Goal: Communication & Community: Connect with others

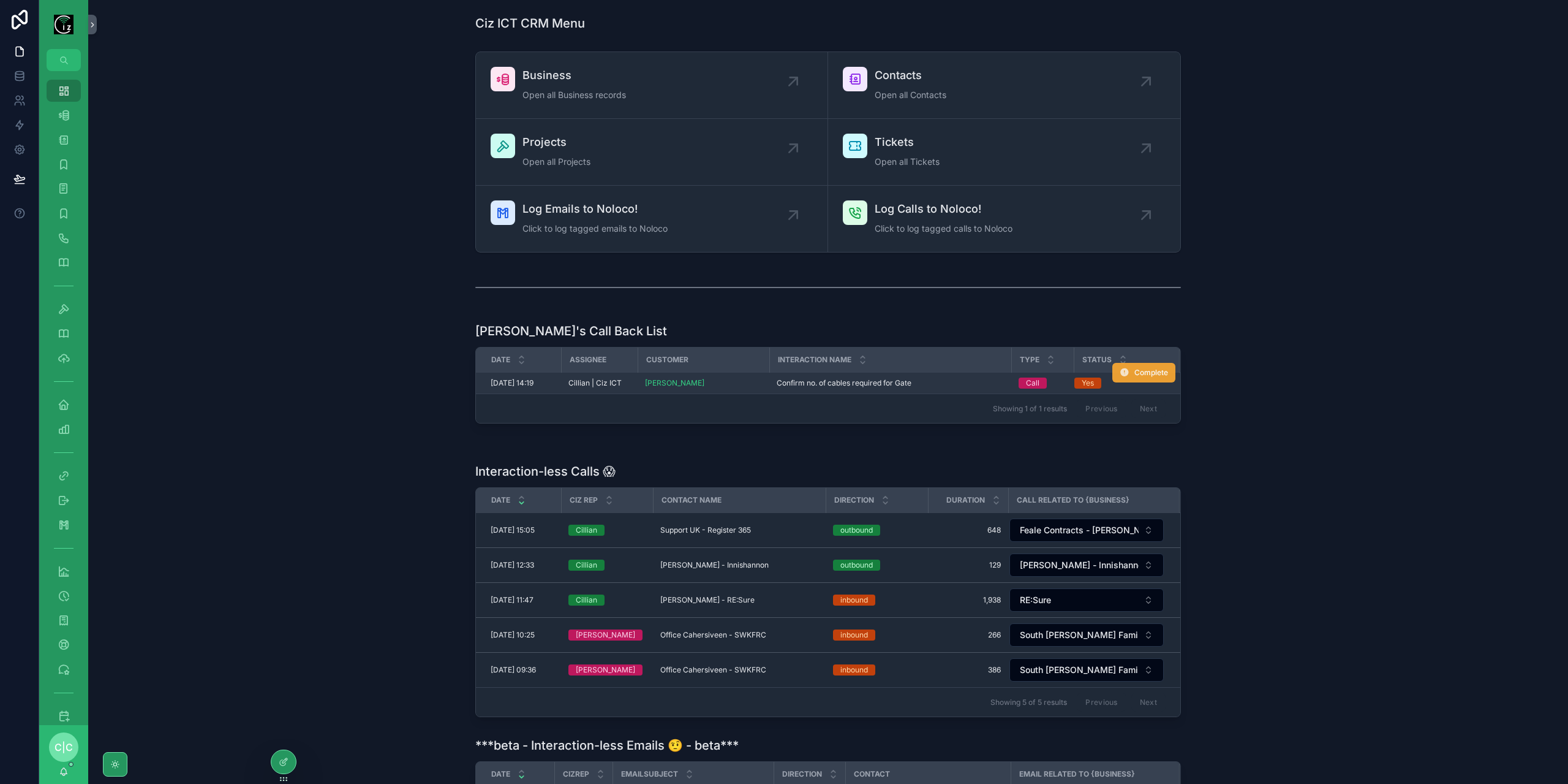
click at [1148, 371] on span "Complete" at bounding box center [1151, 372] width 34 height 10
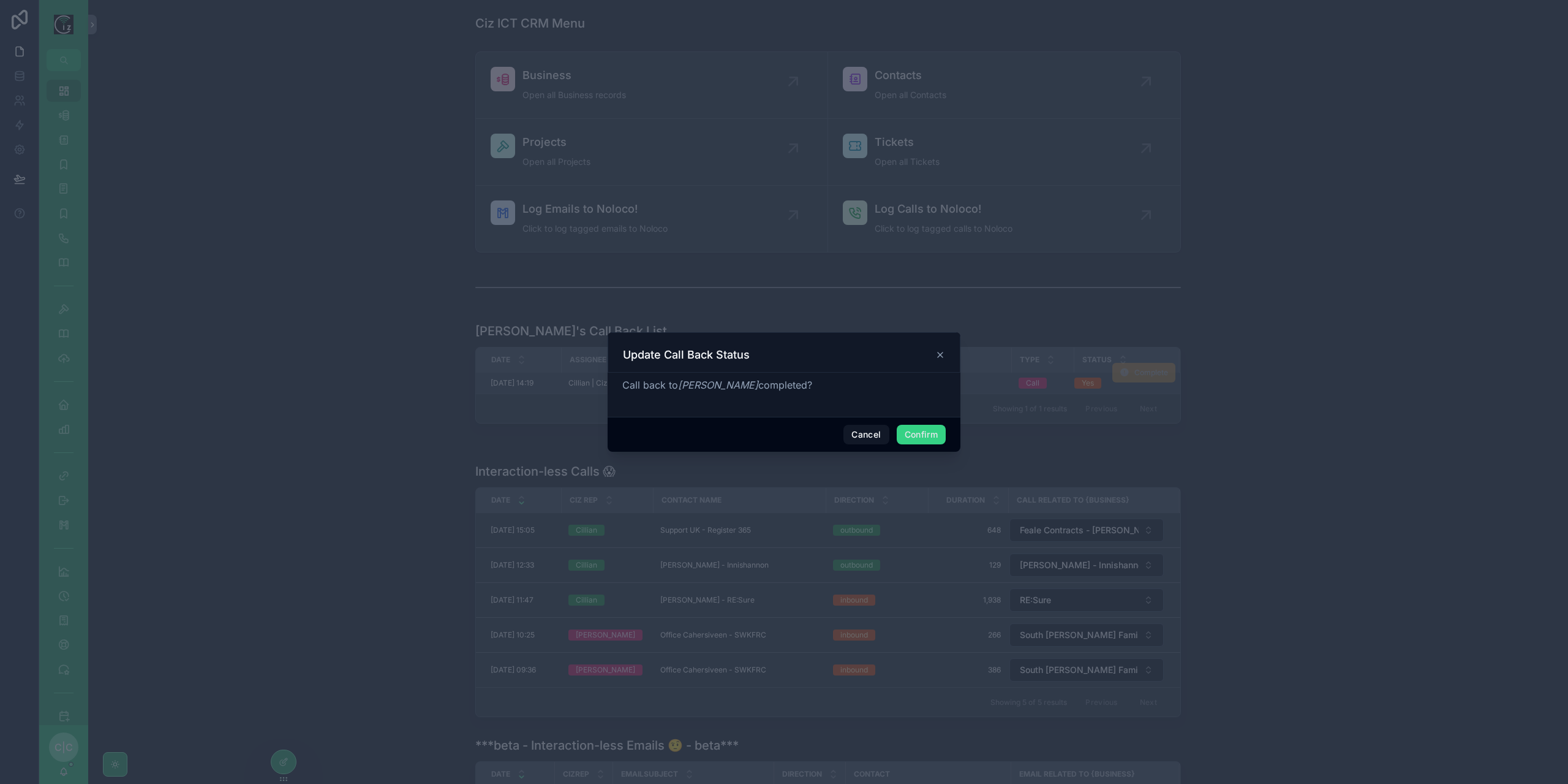
click at [920, 429] on button "Confirm" at bounding box center [921, 433] width 49 height 20
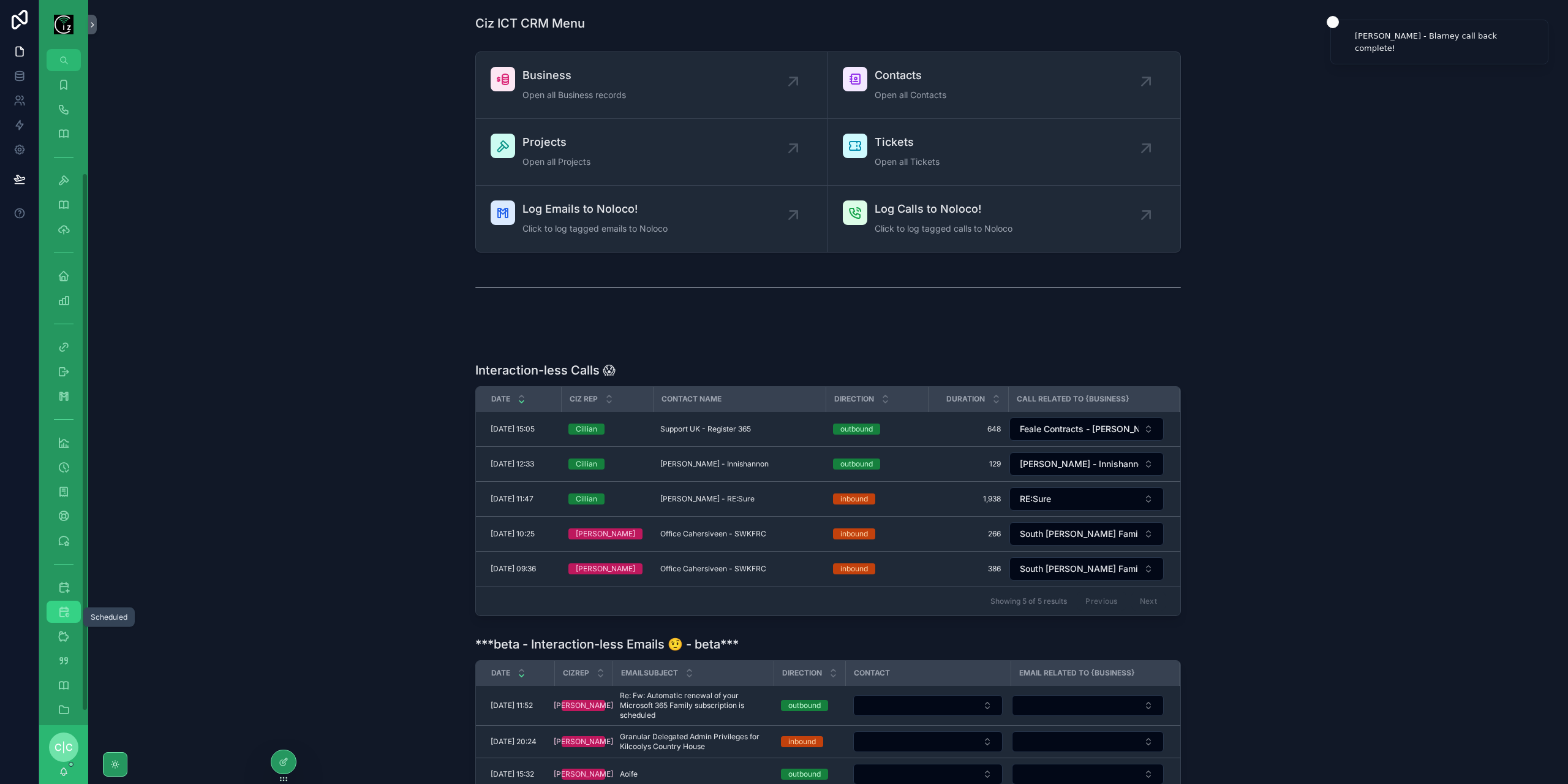
scroll to position [140, 0]
click at [65, 608] on div "Scheduled" at bounding box center [63, 600] width 20 height 20
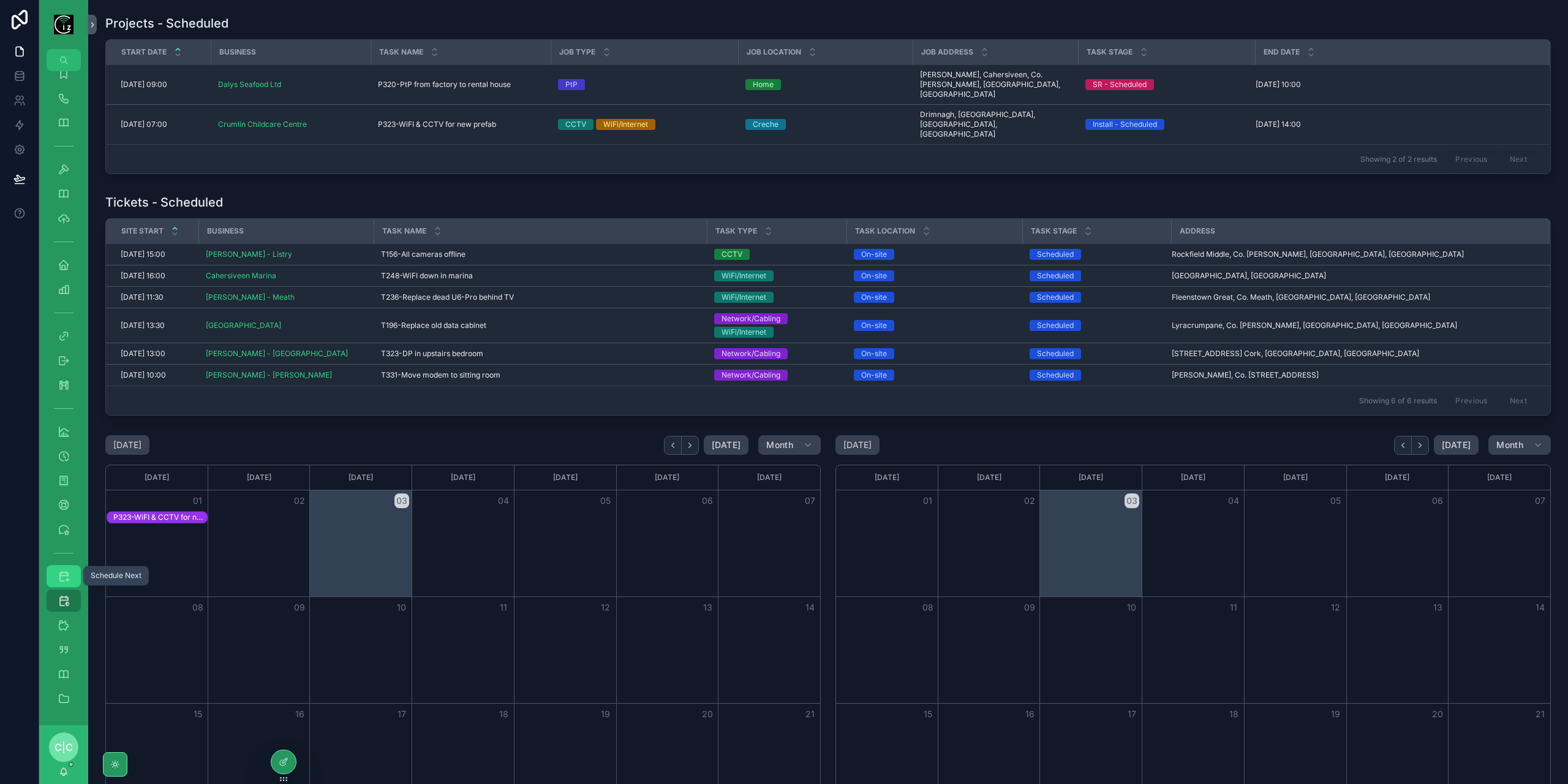
click at [62, 576] on icon "scrollable content" at bounding box center [63, 575] width 12 height 12
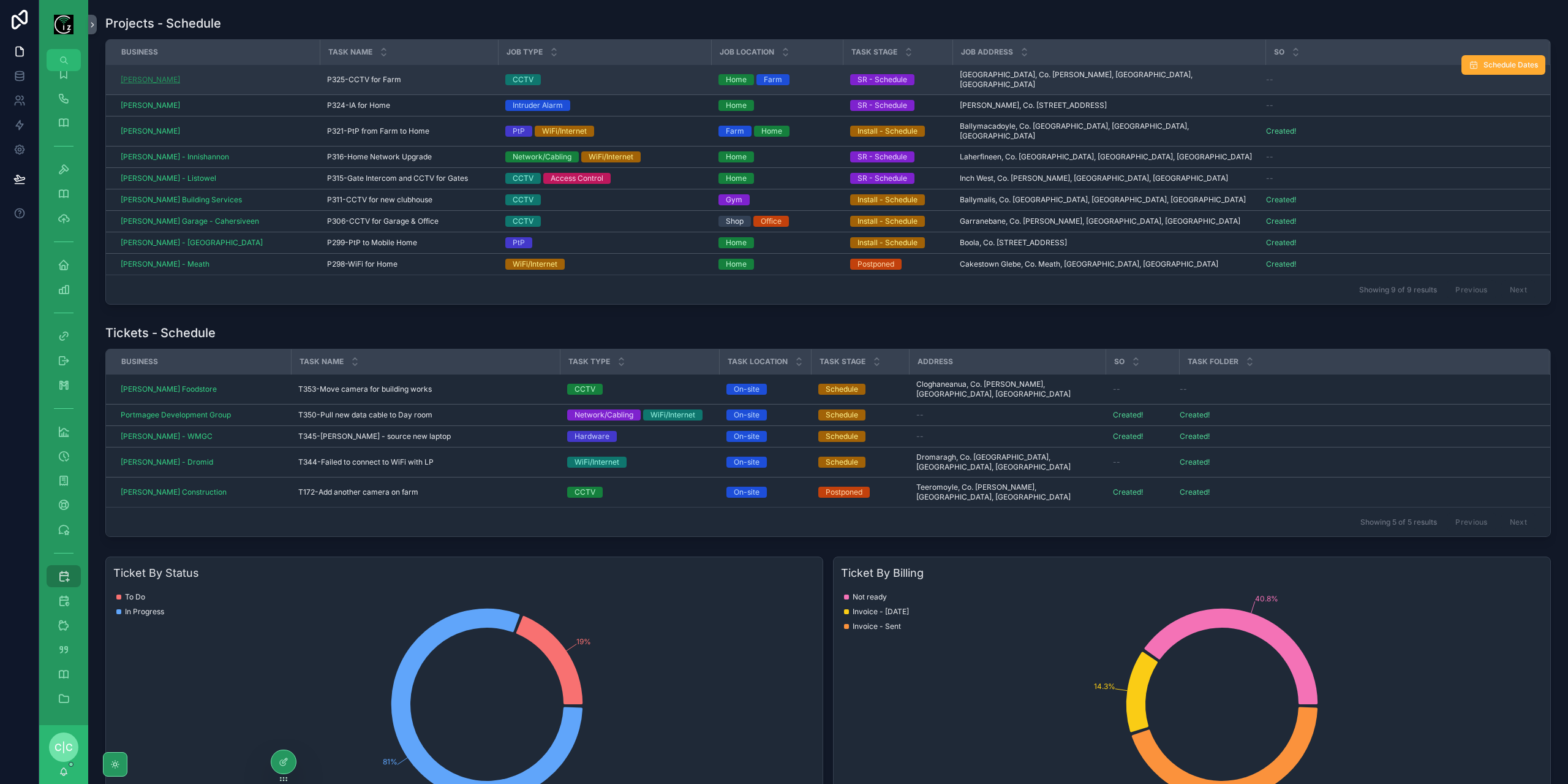
click at [155, 77] on span "[PERSON_NAME]" at bounding box center [150, 79] width 60 height 10
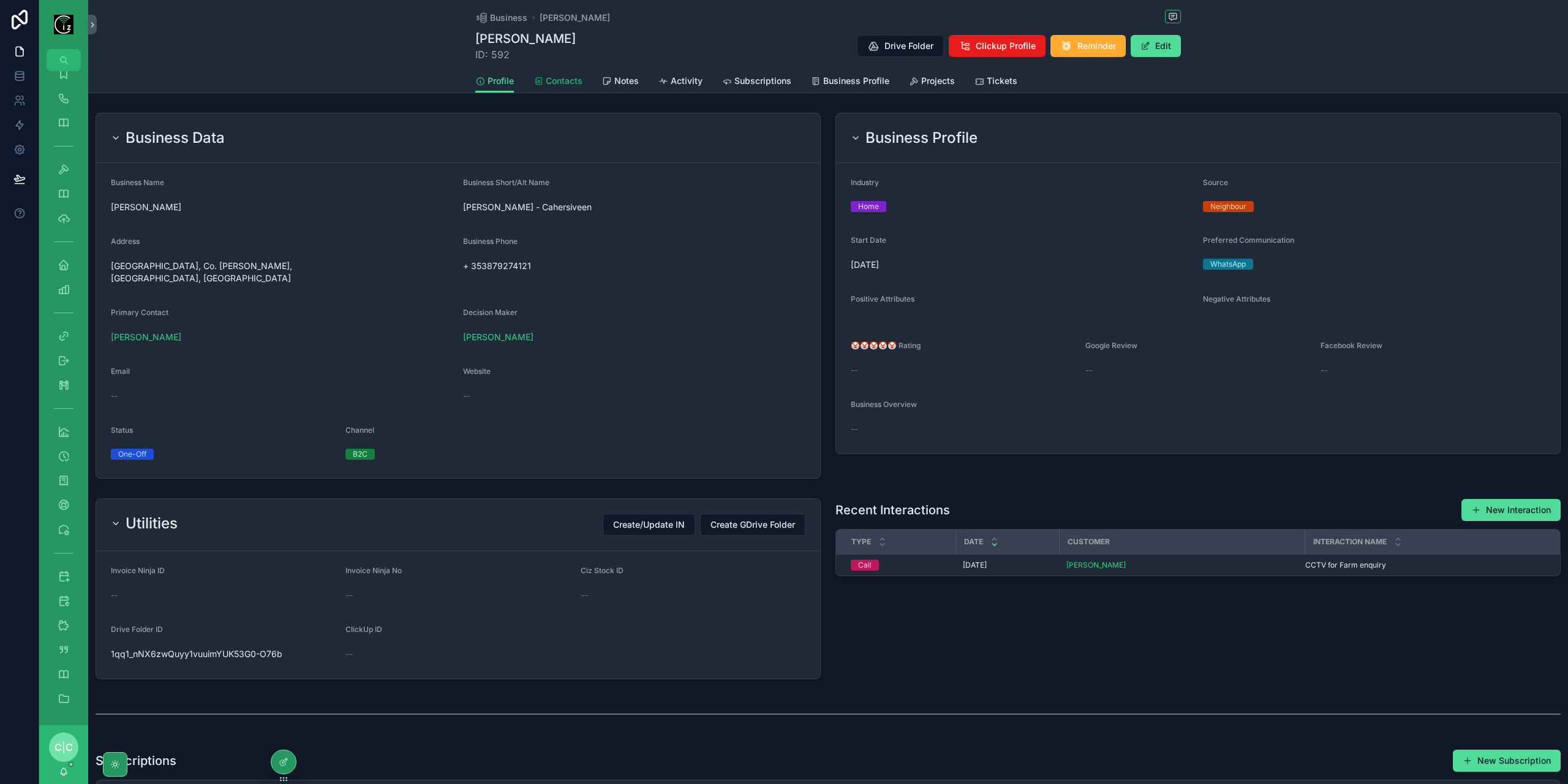
click at [543, 76] on div "Contacts" at bounding box center [557, 80] width 49 height 12
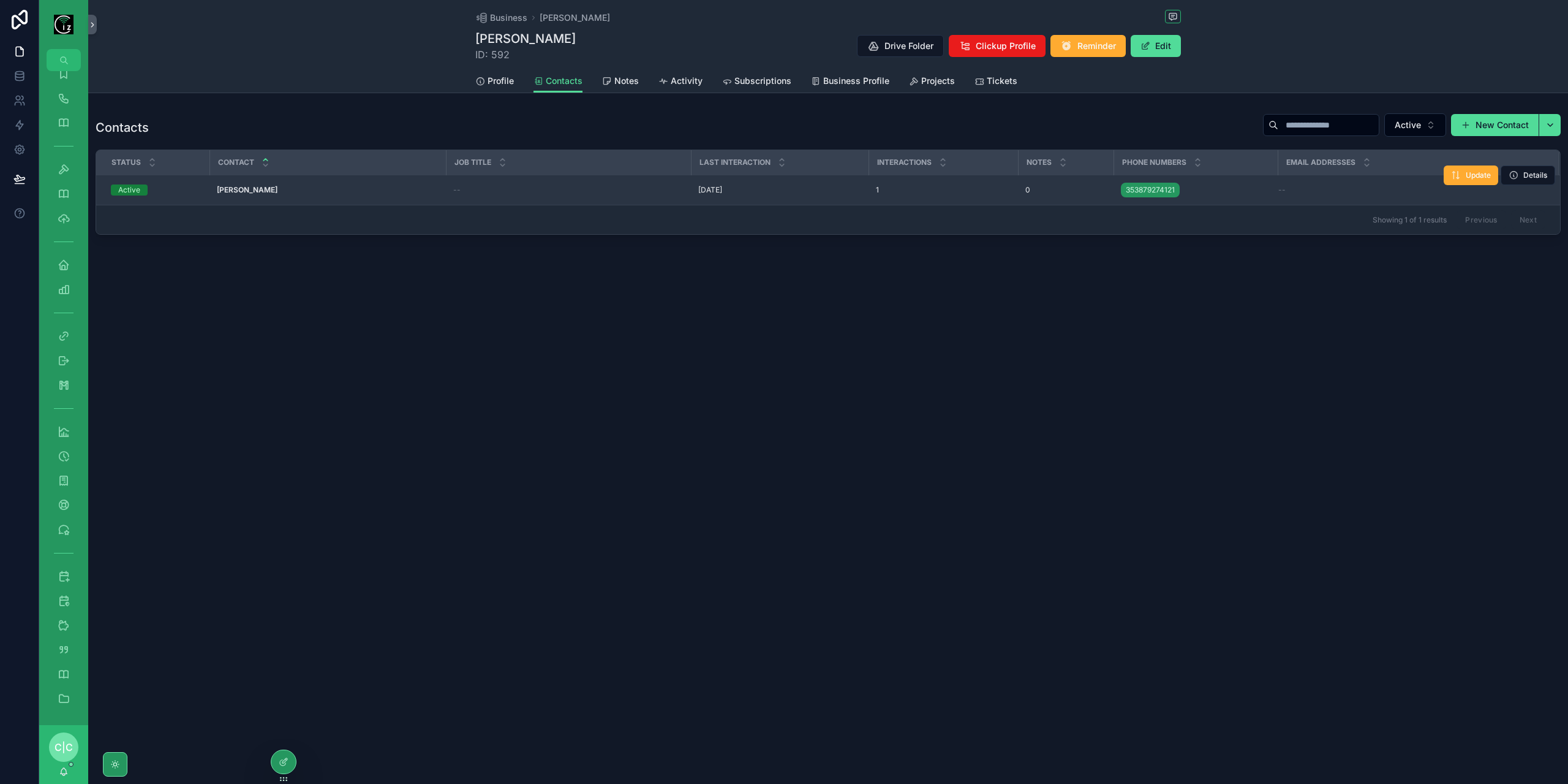
click at [270, 185] on td "[PERSON_NAME] [PERSON_NAME]" at bounding box center [328, 190] width 237 height 30
click at [270, 186] on strong "[PERSON_NAME]" at bounding box center [247, 189] width 61 height 9
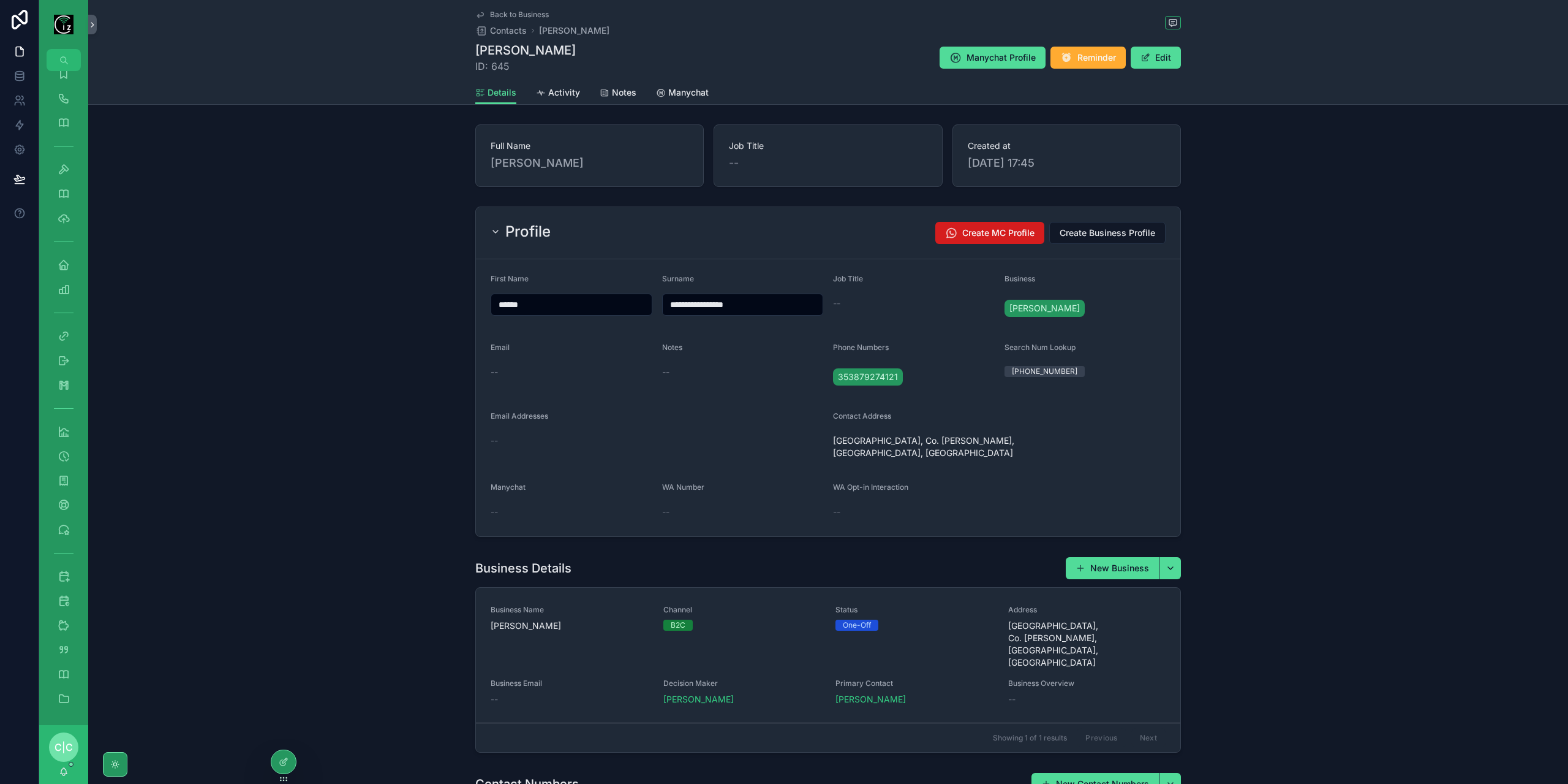
click at [1004, 232] on span "Create MC Profile" at bounding box center [998, 232] width 73 height 12
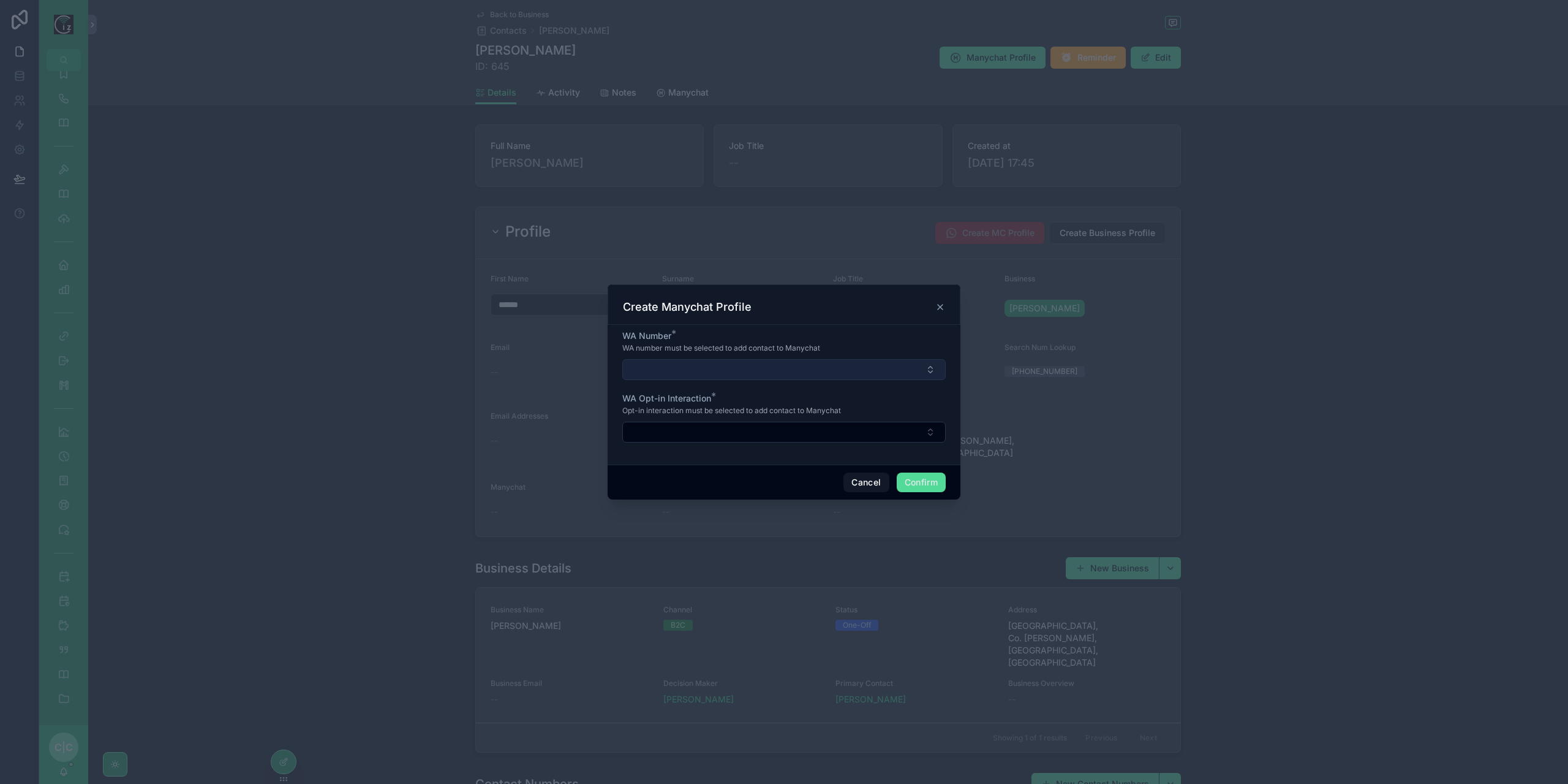
click at [850, 363] on button "Select Button" at bounding box center [784, 369] width 323 height 21
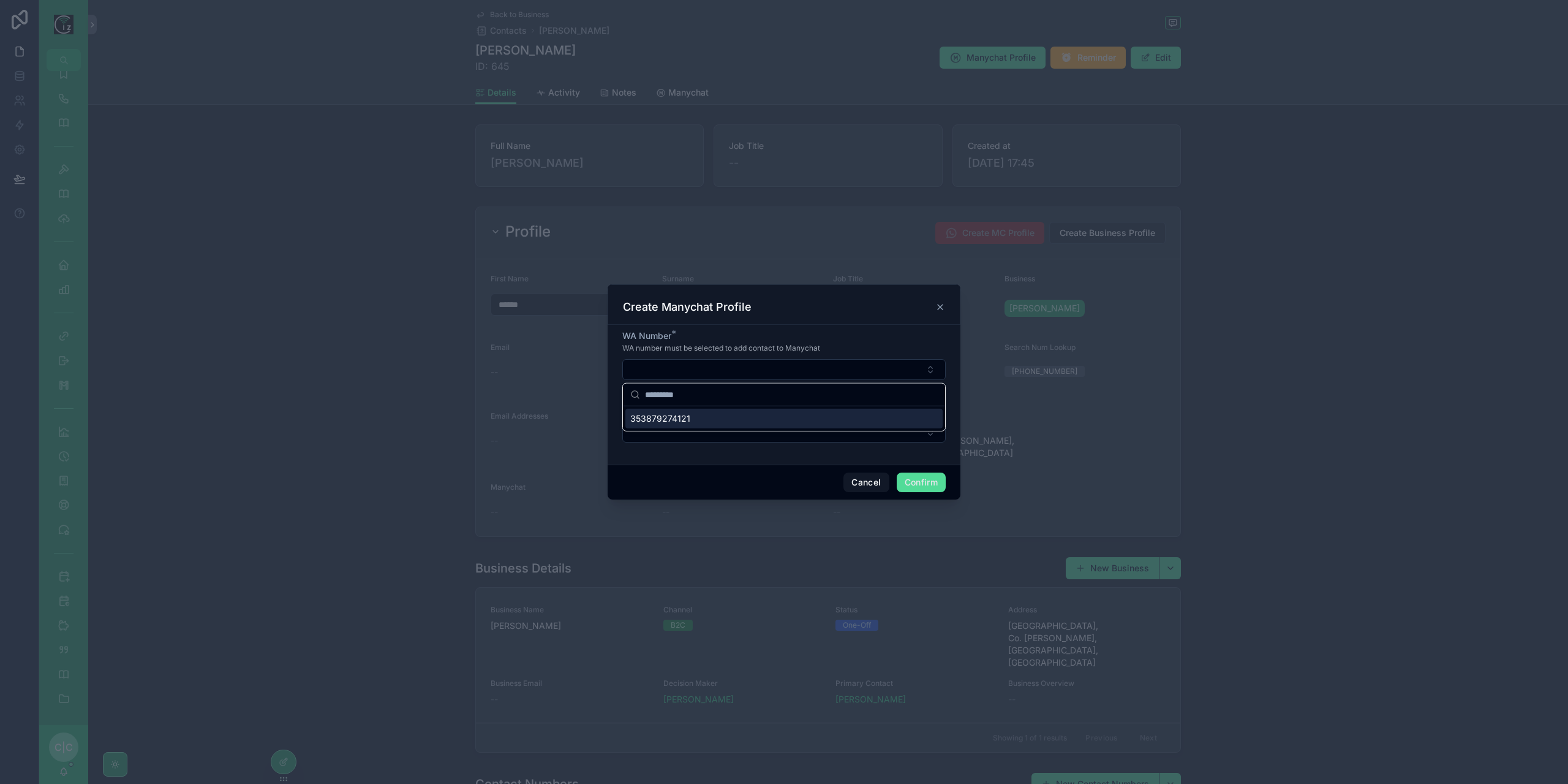
click at [697, 418] on div "353879274121" at bounding box center [784, 418] width 317 height 20
click at [742, 426] on button "Select Button" at bounding box center [784, 433] width 323 height 21
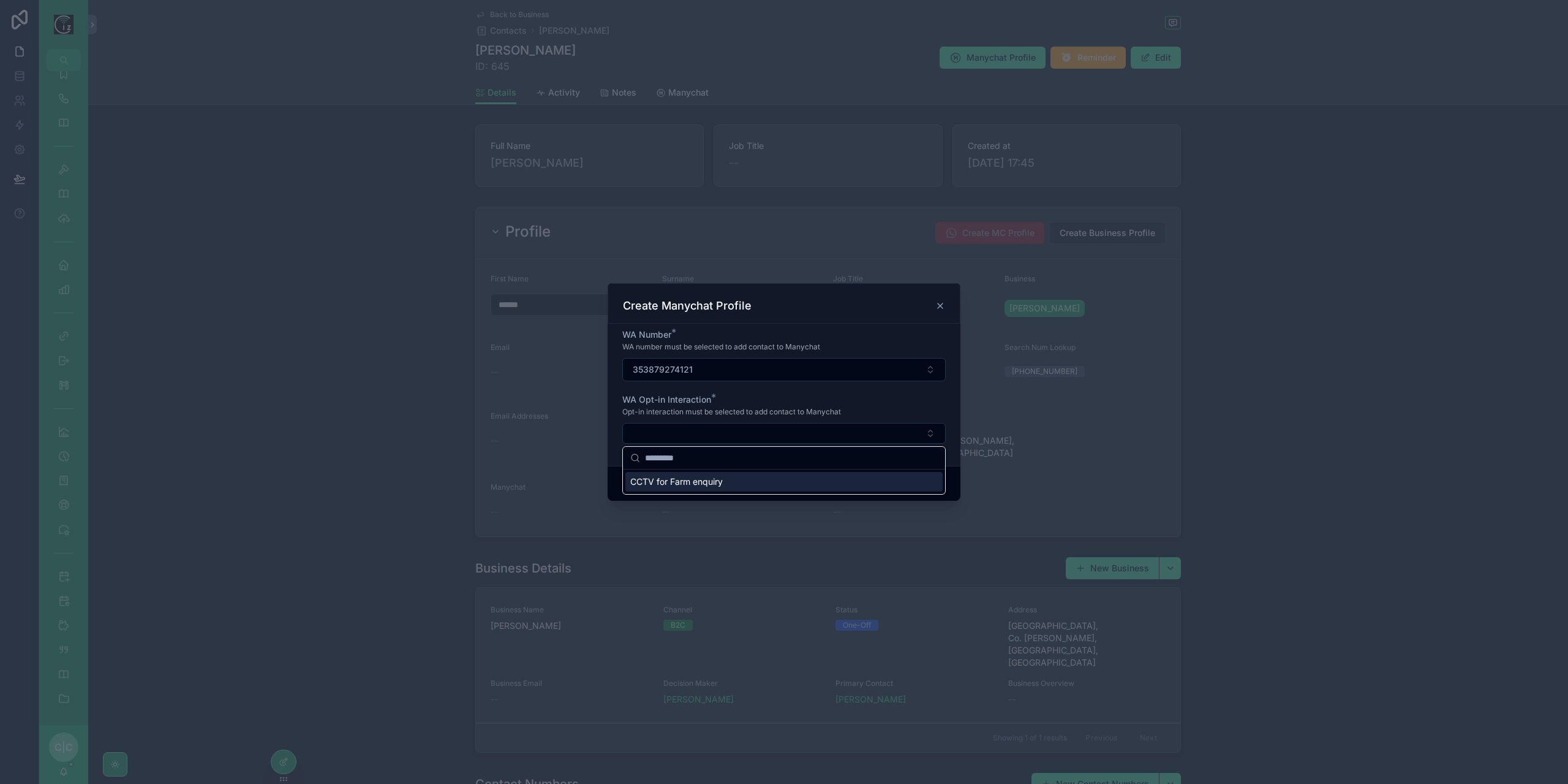
click at [723, 484] on span "CCTV for Farm enquiry" at bounding box center [676, 481] width 92 height 12
click at [929, 487] on button "Confirm" at bounding box center [921, 484] width 49 height 20
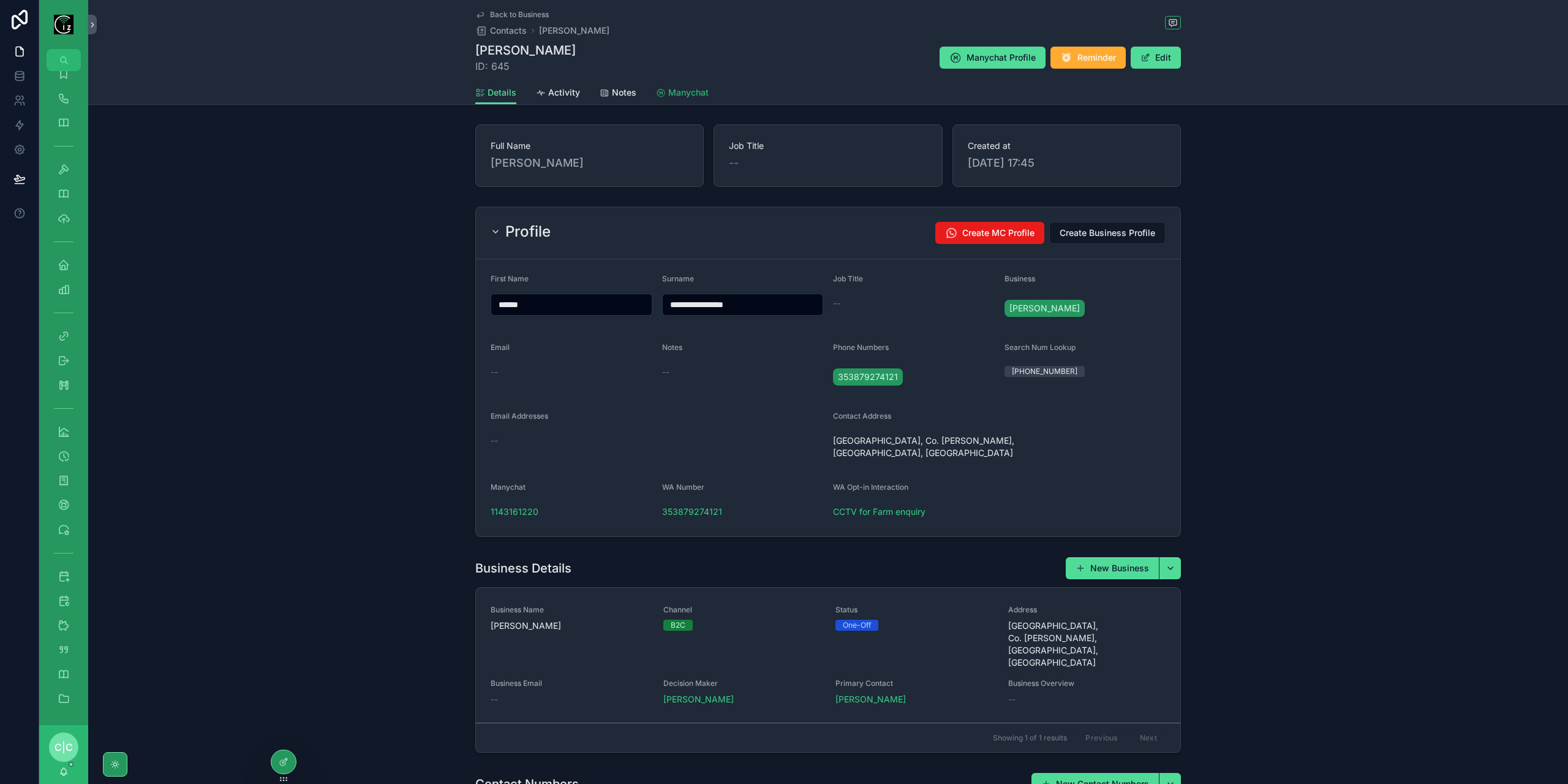
click at [685, 92] on span "Manychat" at bounding box center [688, 92] width 40 height 12
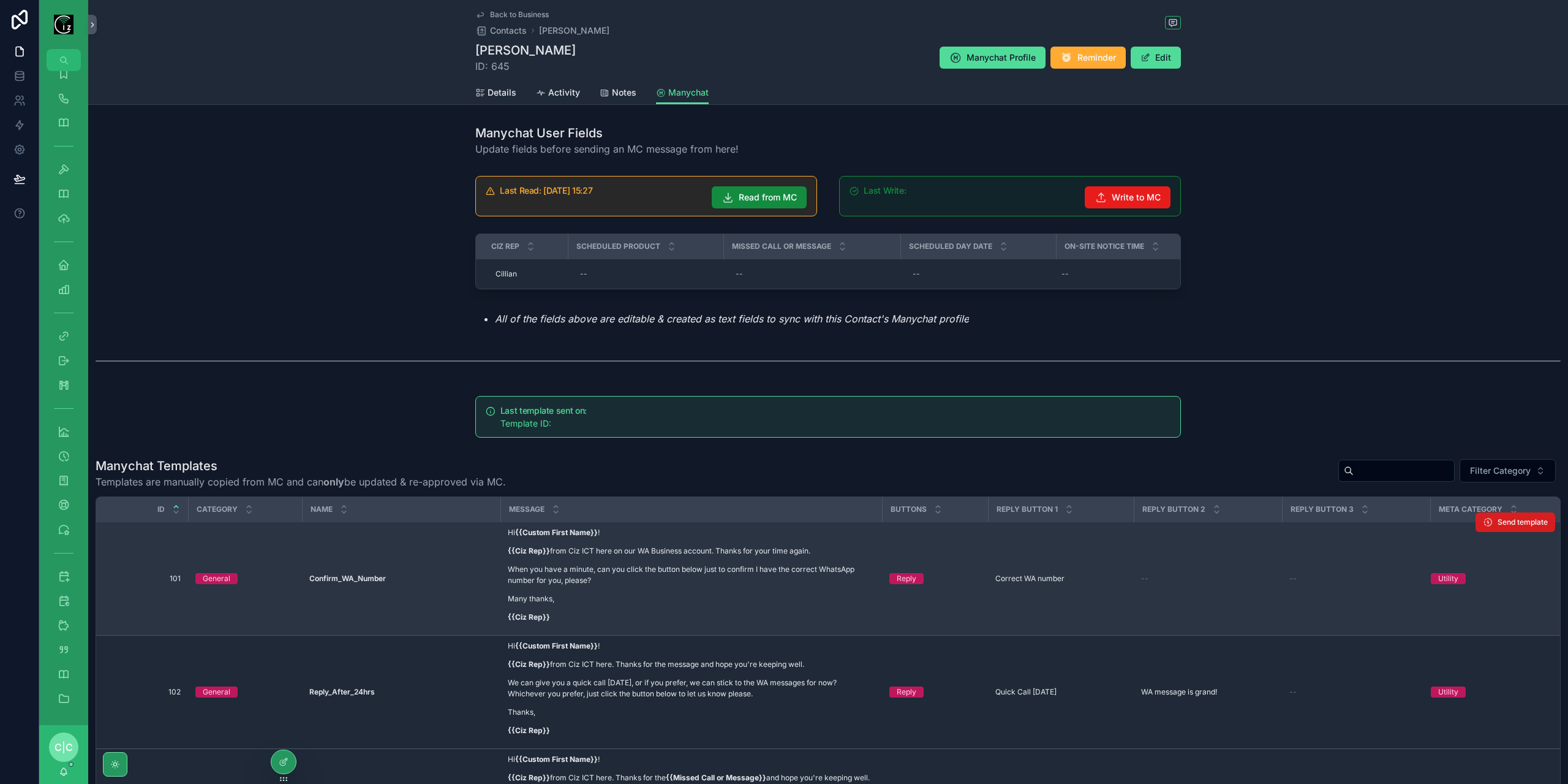
click at [1505, 527] on span "Send template" at bounding box center [1523, 522] width 50 height 10
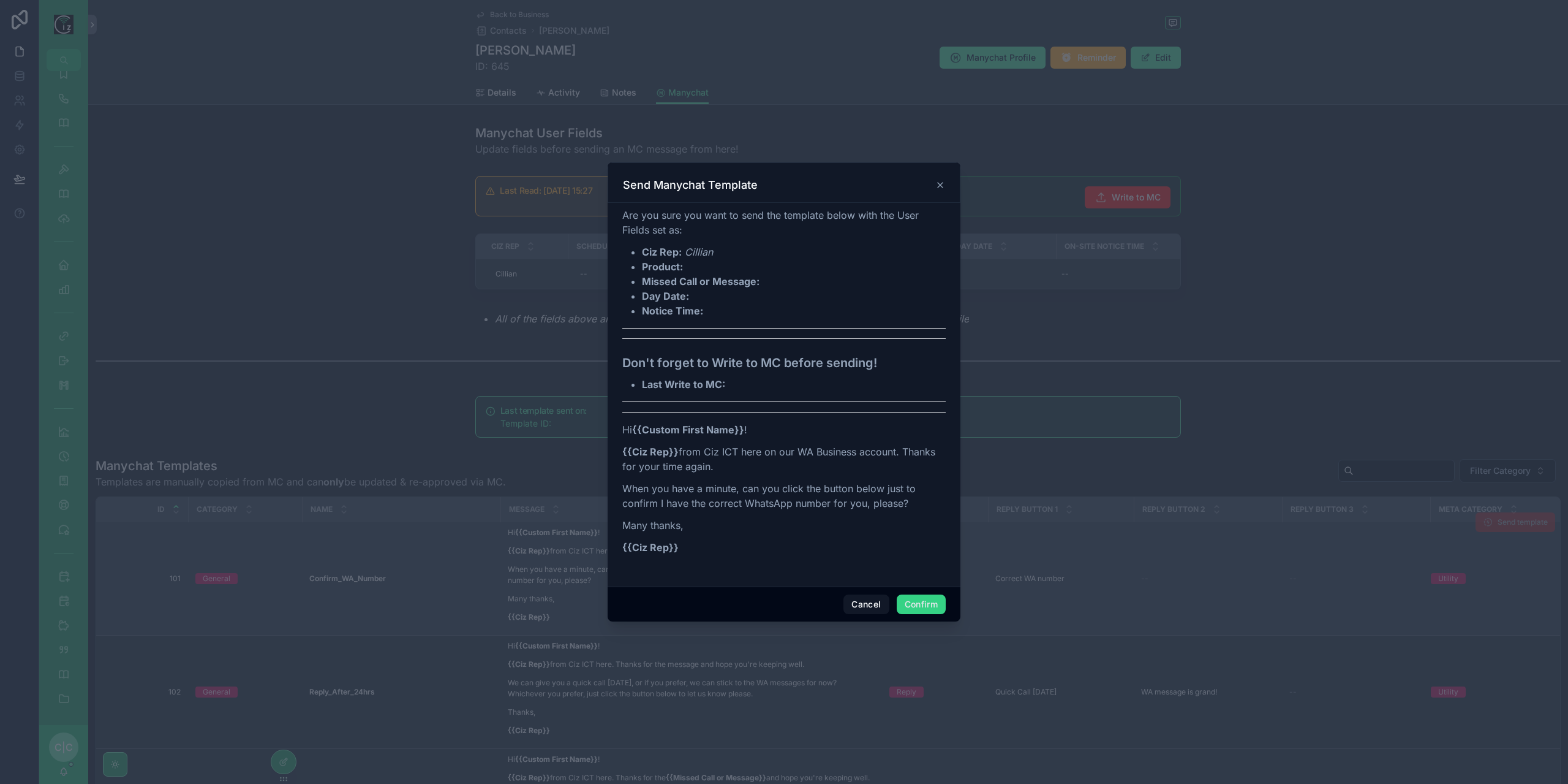
click at [927, 607] on button "Confirm" at bounding box center [921, 603] width 49 height 20
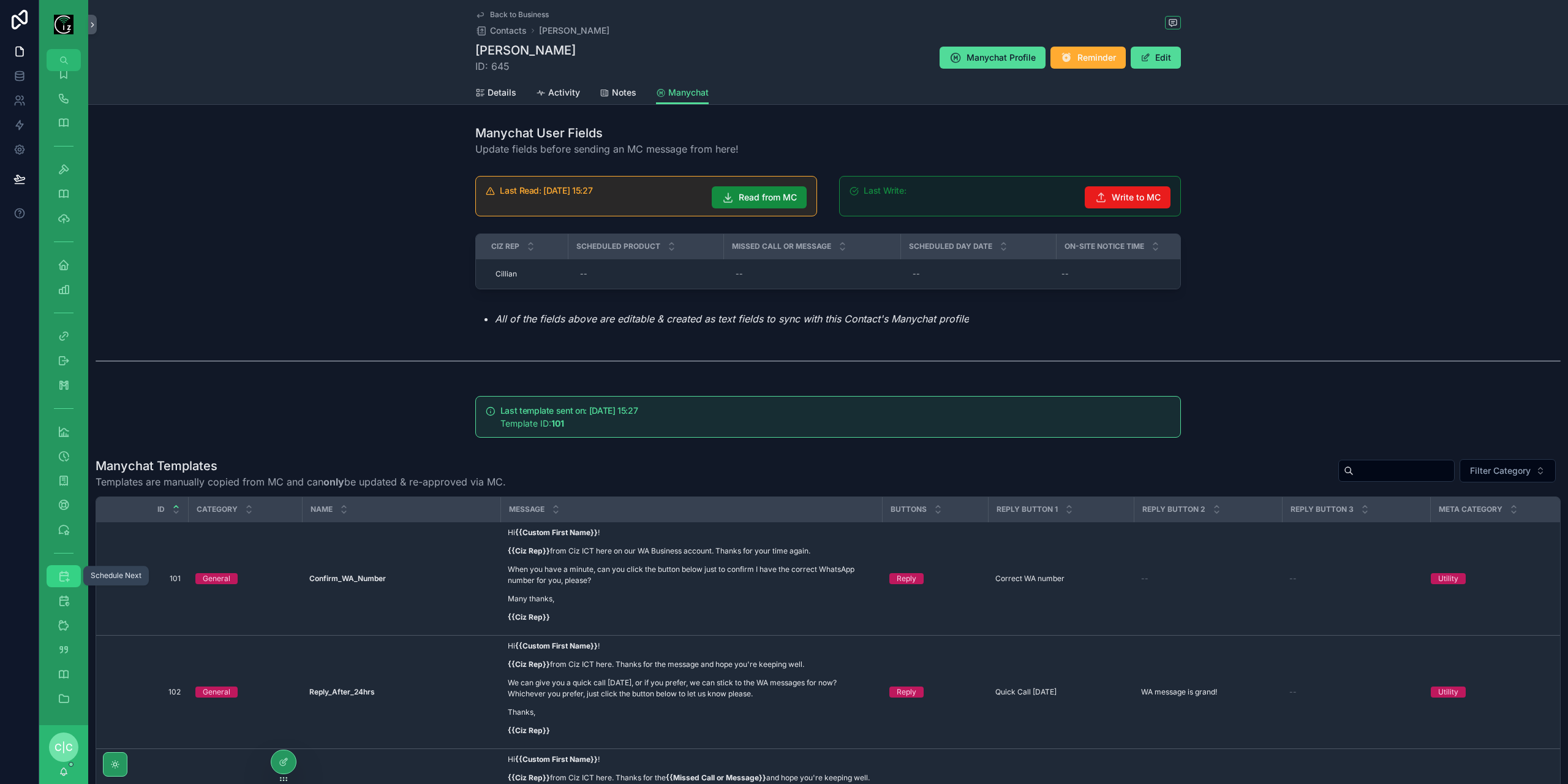
click at [64, 580] on icon "scrollable content" at bounding box center [63, 575] width 12 height 12
